Goal: Transaction & Acquisition: Download file/media

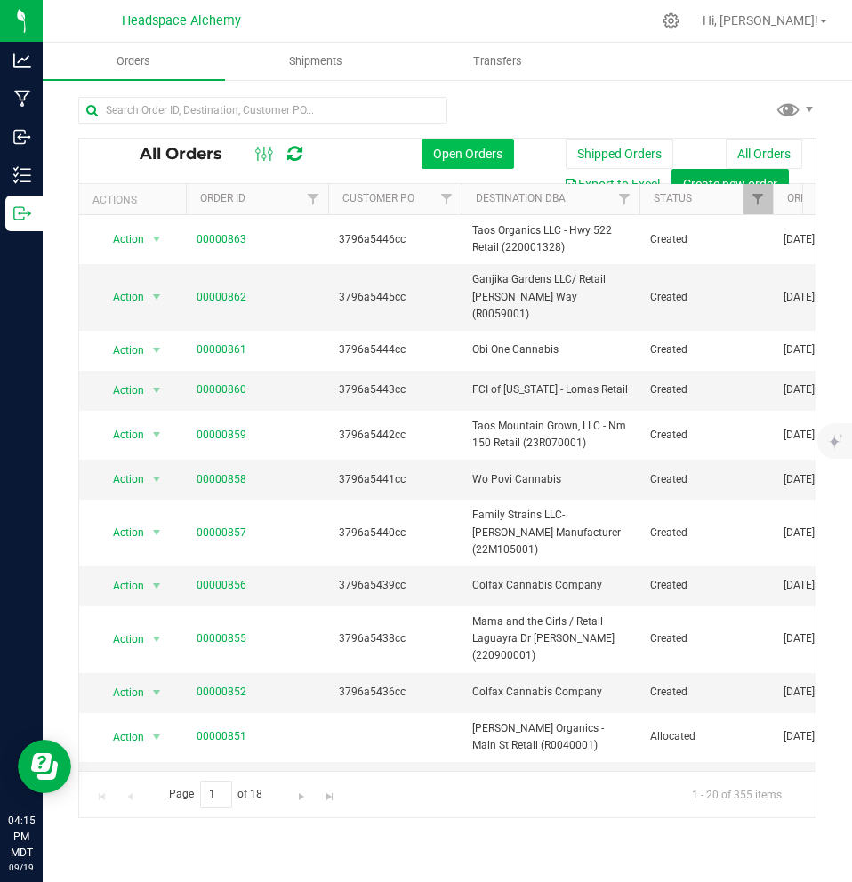
click at [456, 164] on button "Open Orders" at bounding box center [468, 154] width 92 height 30
click at [776, 162] on button "All Orders" at bounding box center [764, 154] width 76 height 30
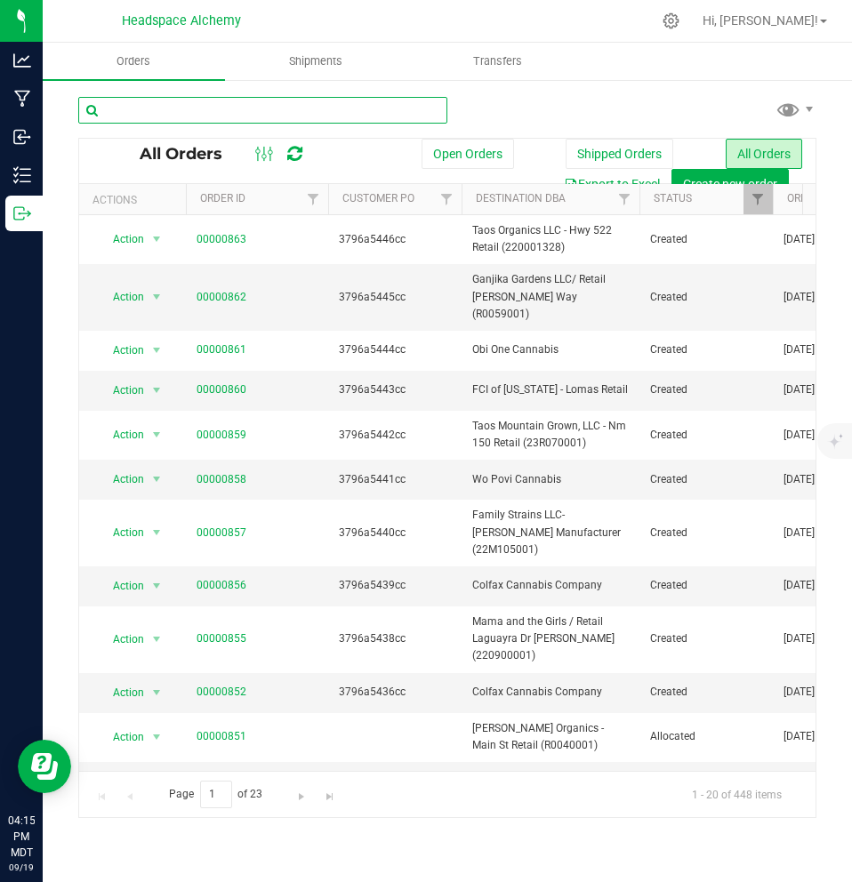
click at [218, 106] on input "text" at bounding box center [262, 110] width 369 height 27
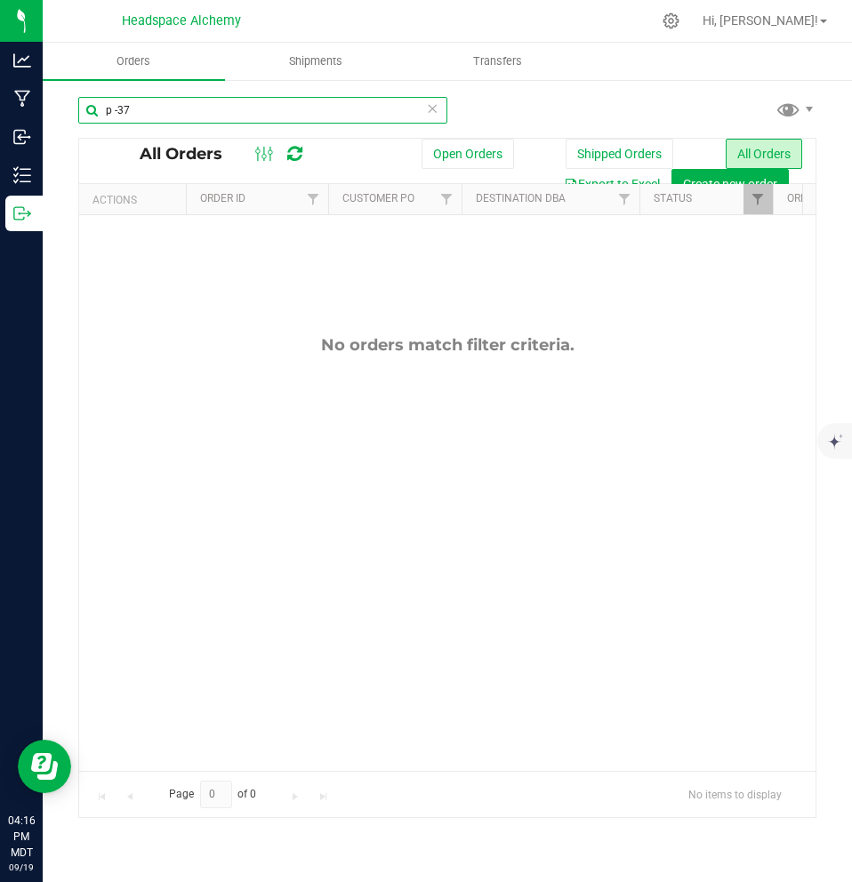
click at [116, 105] on input "p -37" at bounding box center [262, 110] width 369 height 27
click at [122, 109] on input "p -37" at bounding box center [262, 110] width 369 height 27
click at [119, 109] on input "p -37" at bounding box center [262, 110] width 369 height 27
type input "p37"
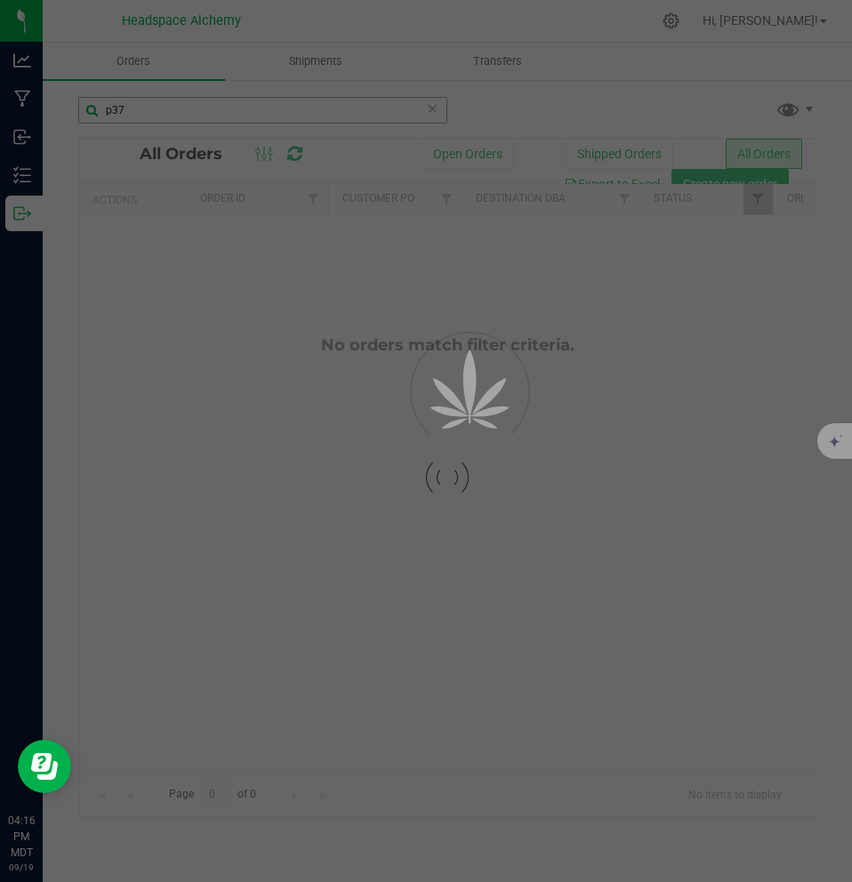
click at [131, 111] on div at bounding box center [426, 441] width 852 height 882
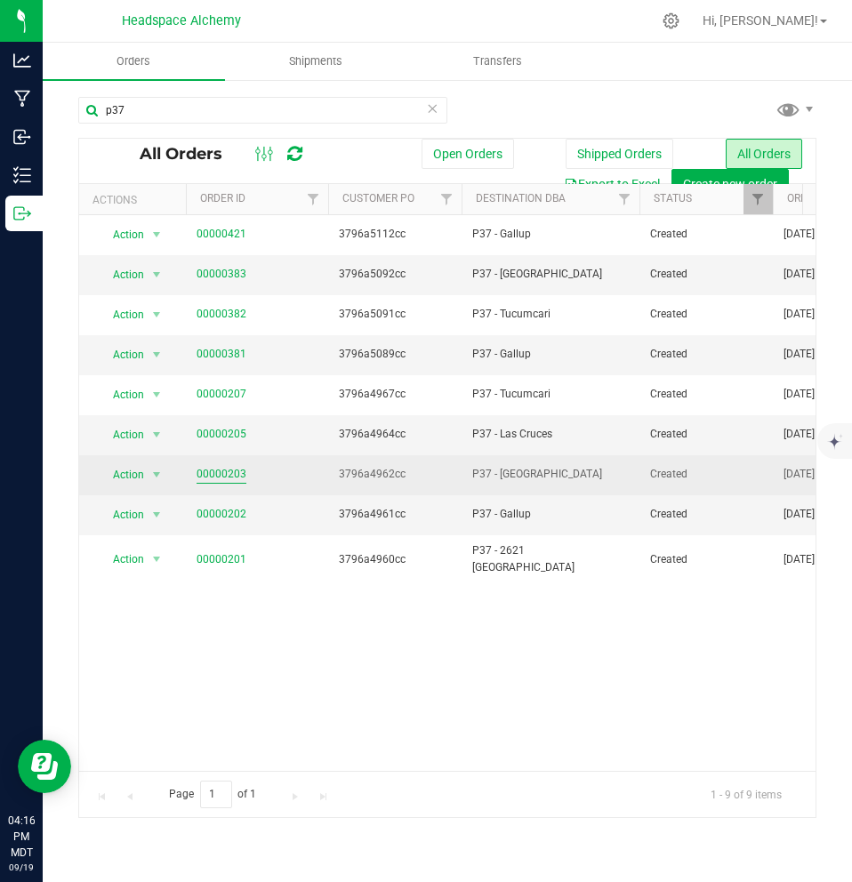
click at [237, 467] on link "00000203" at bounding box center [222, 474] width 50 height 17
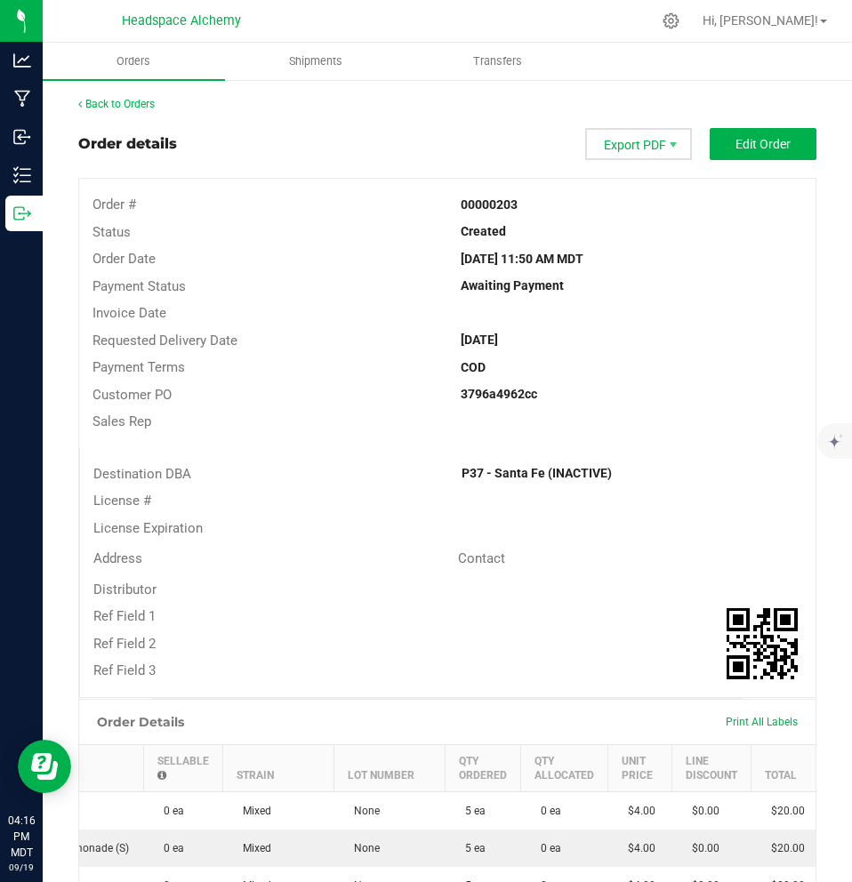
click at [653, 139] on span "Export PDF" at bounding box center [638, 144] width 107 height 32
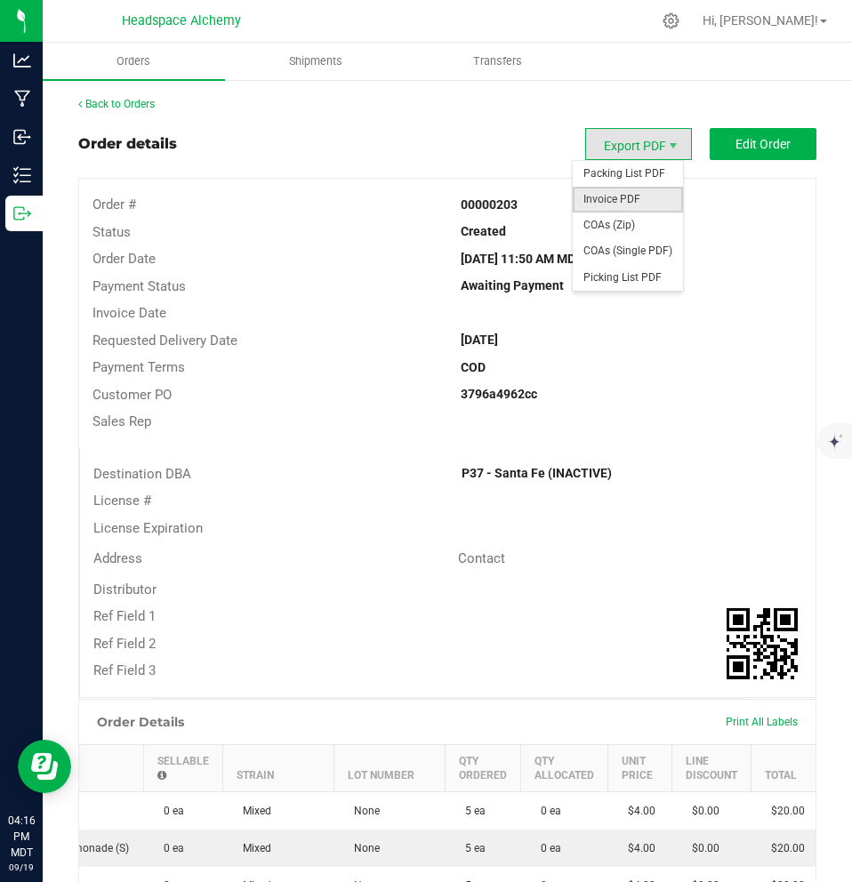
click at [639, 196] on span "Invoice PDF" at bounding box center [628, 200] width 110 height 26
click at [650, 168] on span "Packing List PDF" at bounding box center [628, 174] width 110 height 26
click at [647, 149] on span "Export PDF" at bounding box center [638, 144] width 107 height 32
click at [655, 276] on span "Picking List PDF" at bounding box center [628, 278] width 110 height 26
